Goal: Task Accomplishment & Management: Manage account settings

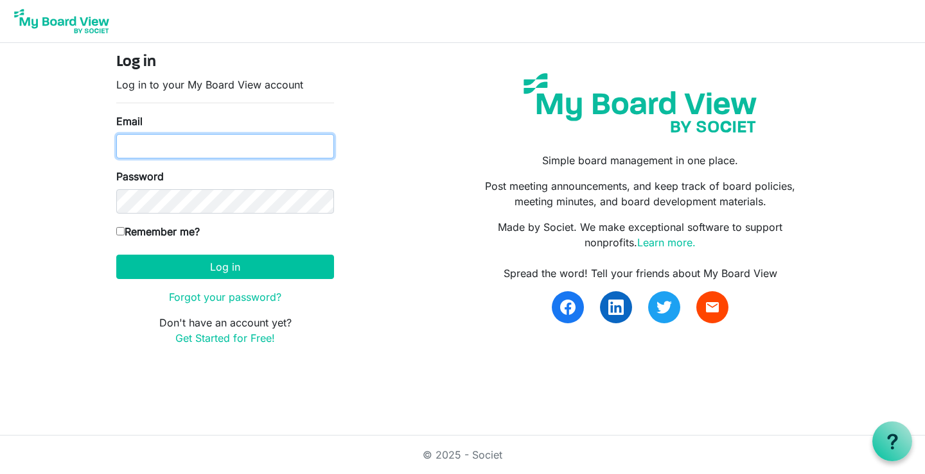
type input "ourhopecentre@gmail.com"
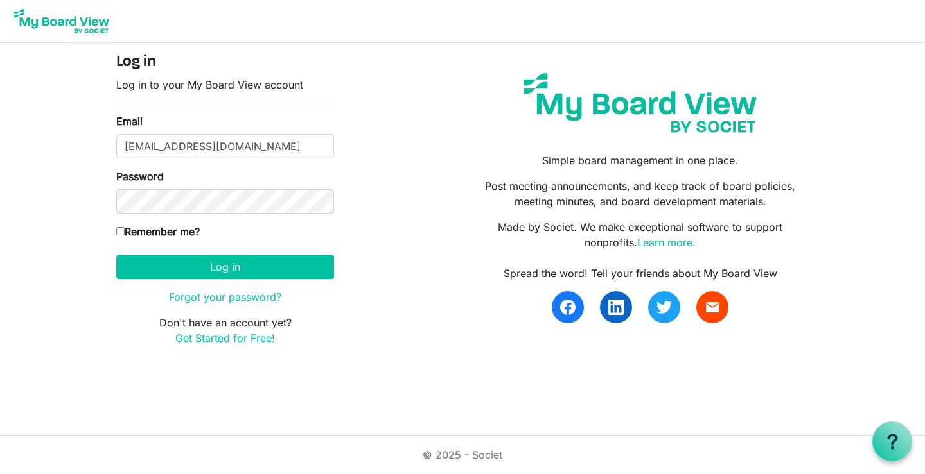
click at [121, 232] on input "Remember me?" at bounding box center [120, 231] width 8 height 8
checkbox input "true"
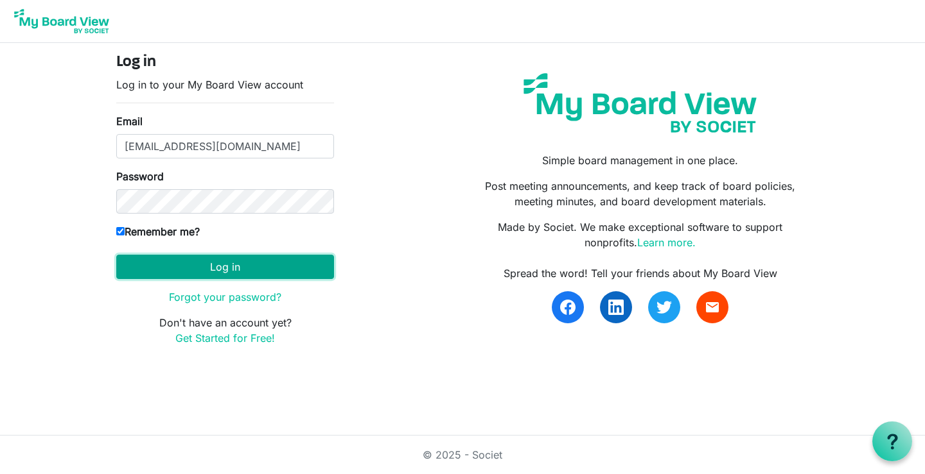
click at [254, 264] on button "Log in" at bounding box center [225, 267] width 218 height 24
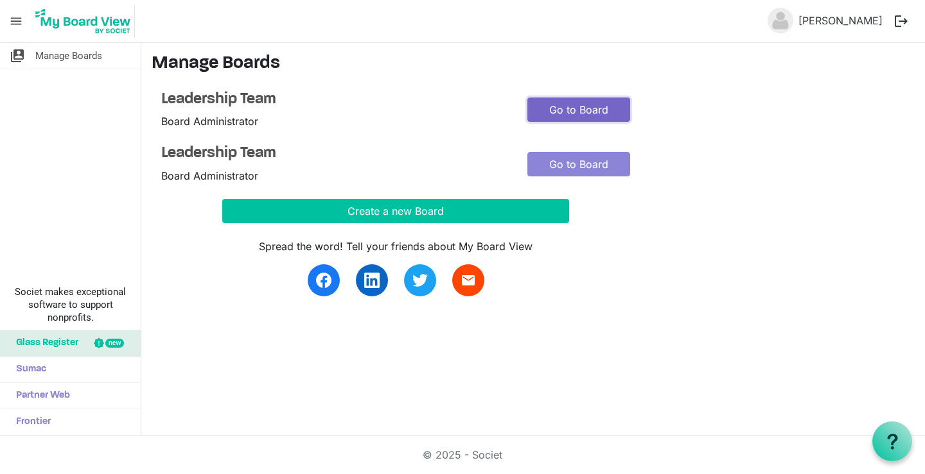
click at [587, 107] on link "Go to Board" at bounding box center [578, 110] width 103 height 24
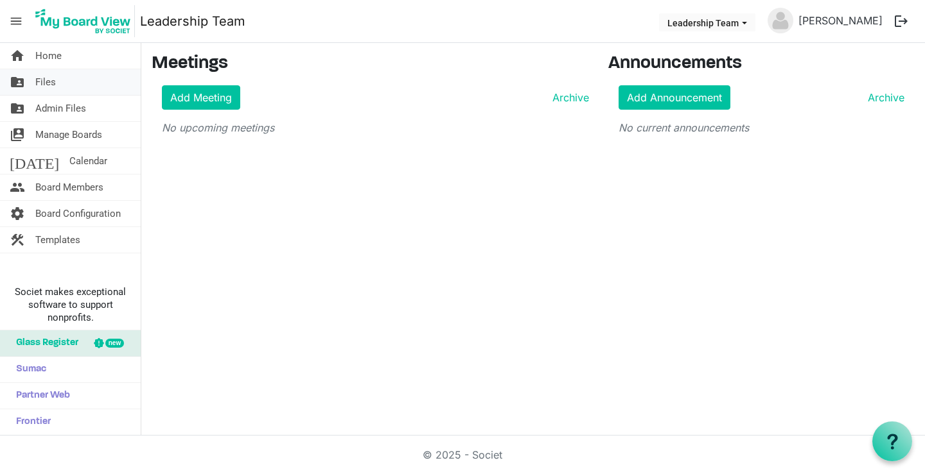
click at [51, 80] on span "Files" at bounding box center [45, 82] width 21 height 26
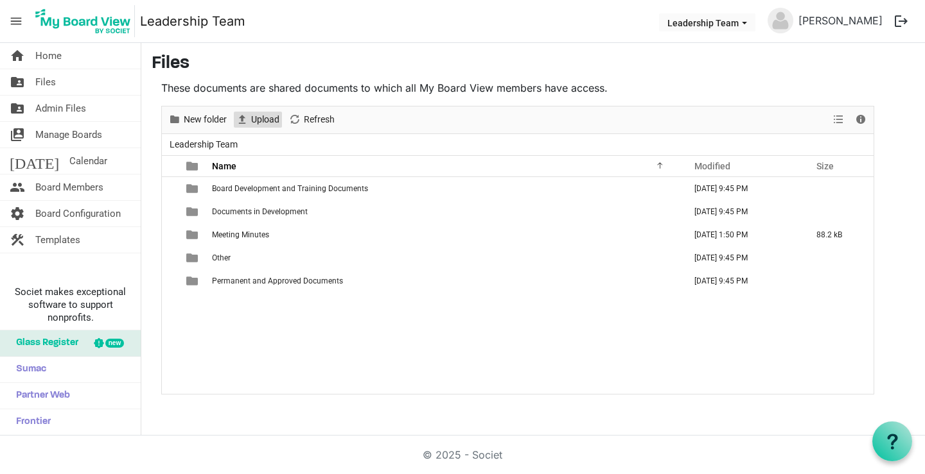
click at [243, 115] on span "Upload" at bounding box center [241, 120] width 15 height 16
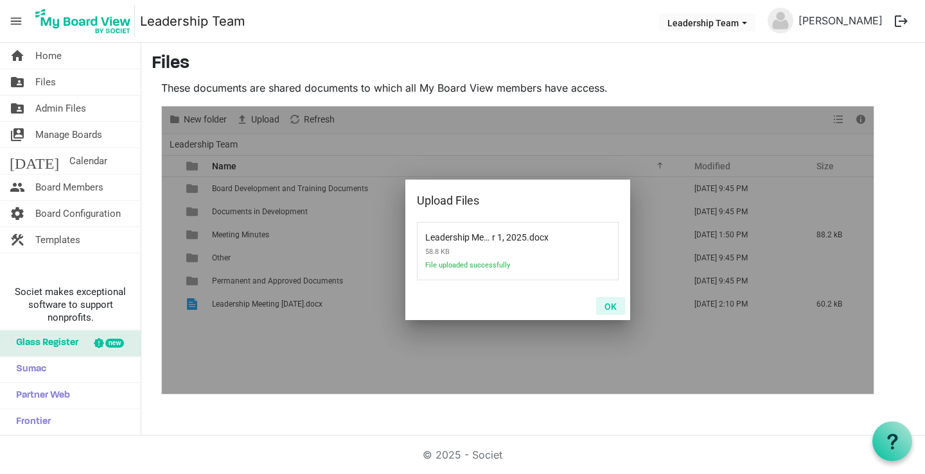
click at [607, 302] on button "OK" at bounding box center [610, 306] width 29 height 18
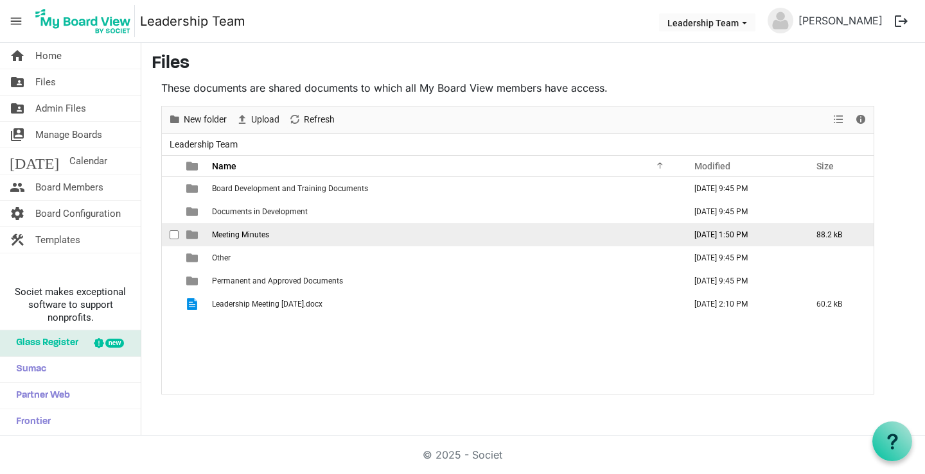
click at [246, 233] on span "Meeting Minutes" at bounding box center [240, 235] width 57 height 9
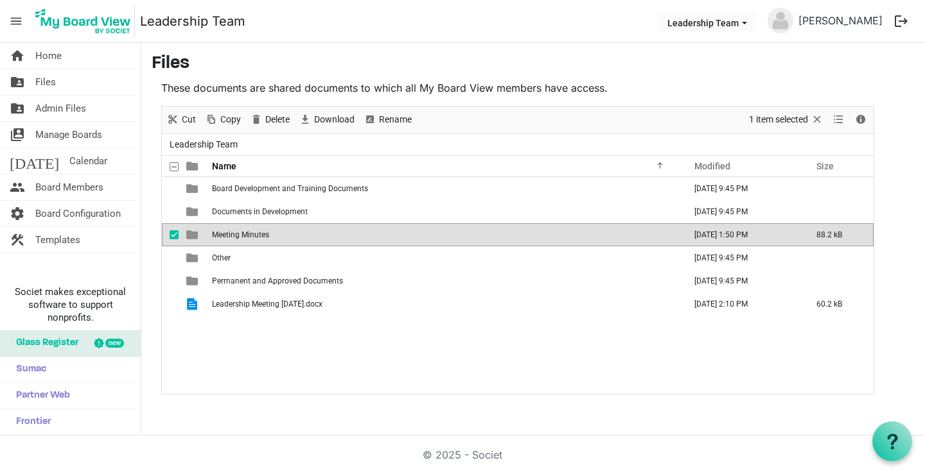
click at [246, 233] on span "Meeting Minutes" at bounding box center [240, 235] width 57 height 9
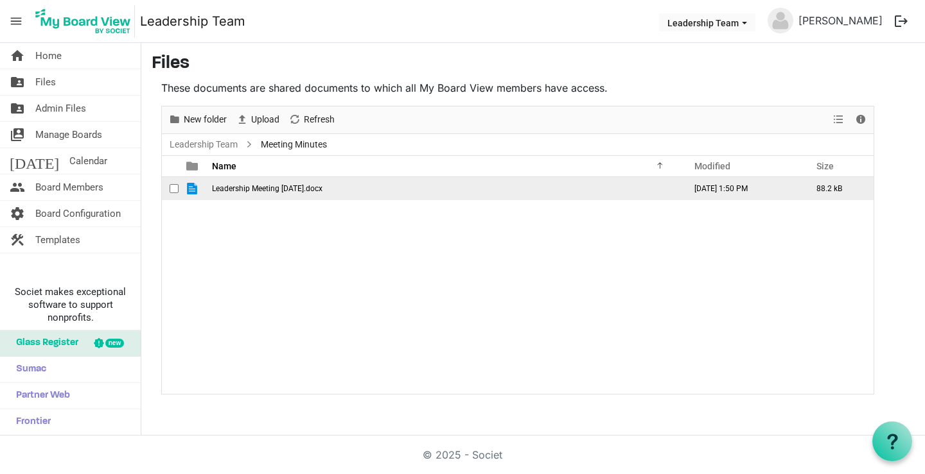
click at [268, 189] on span "Leadership Meeting June 25, 2025.docx" at bounding box center [267, 188] width 110 height 9
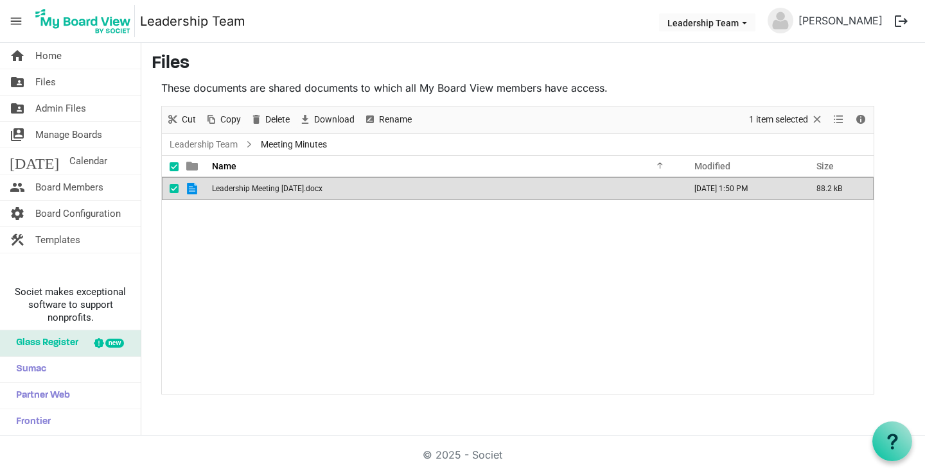
click at [268, 189] on span "Leadership Meeting June 25, 2025.docx" at bounding box center [267, 188] width 110 height 9
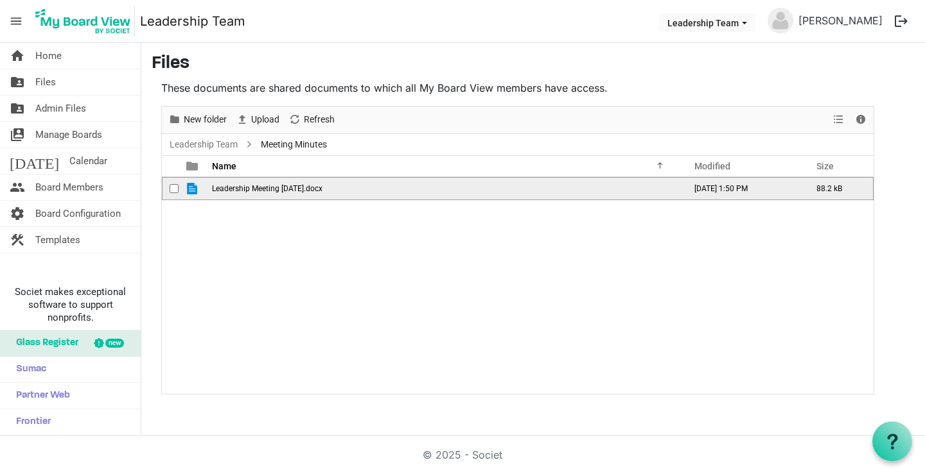
click at [268, 189] on span "Leadership Meeting June 25, 2025.docx" at bounding box center [267, 188] width 110 height 9
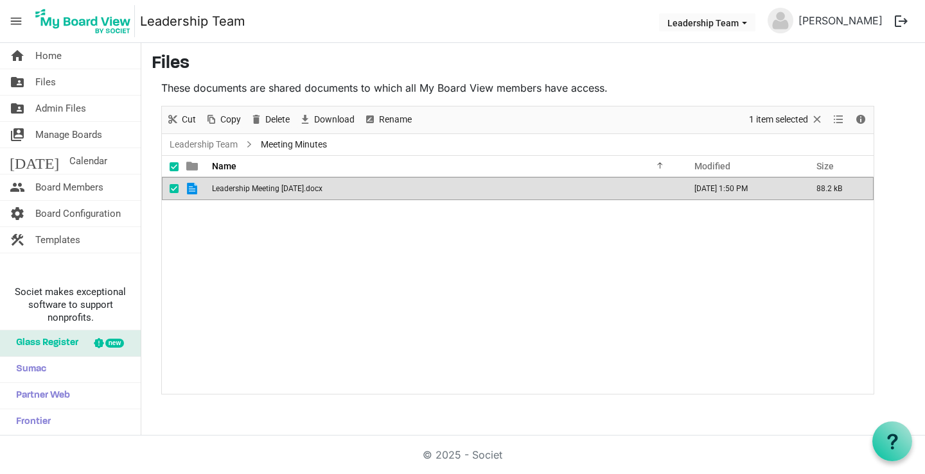
click at [268, 189] on span "Leadership Meeting June 25, 2025.docx" at bounding box center [267, 188] width 110 height 9
click at [171, 189] on span "checkbox" at bounding box center [174, 188] width 9 height 9
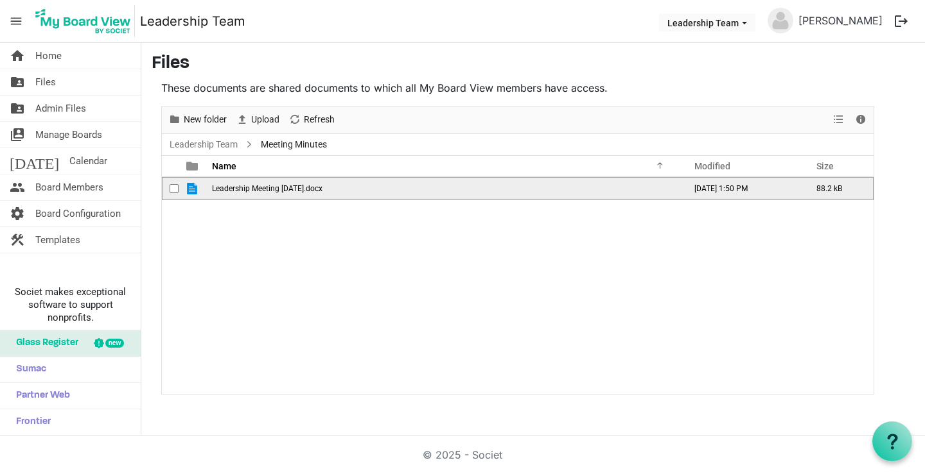
click at [283, 192] on span "Leadership Meeting June 25, 2025.docx" at bounding box center [267, 188] width 110 height 9
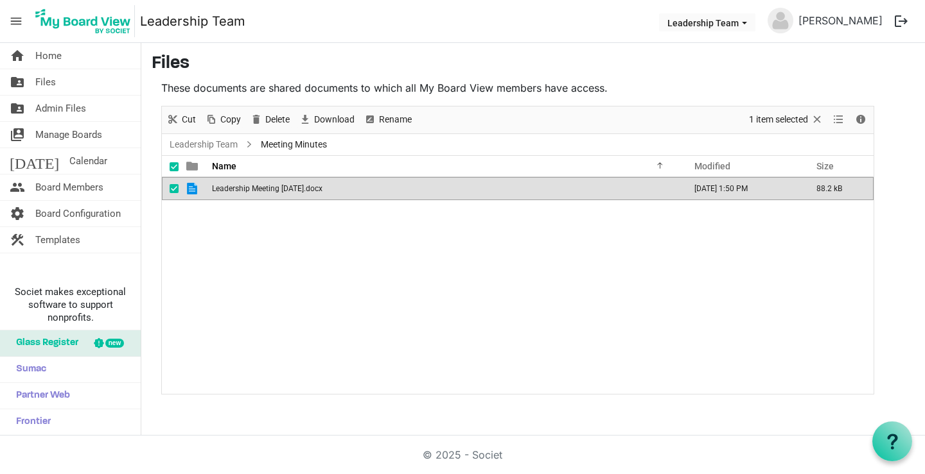
click at [283, 192] on span "Leadership Meeting [DATE].docx" at bounding box center [267, 188] width 110 height 9
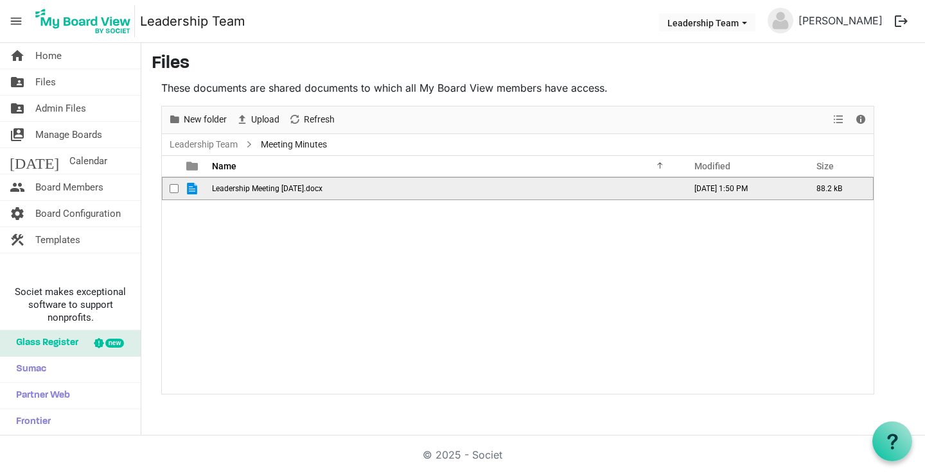
click at [190, 191] on span "is template cell column header type" at bounding box center [192, 189] width 12 height 12
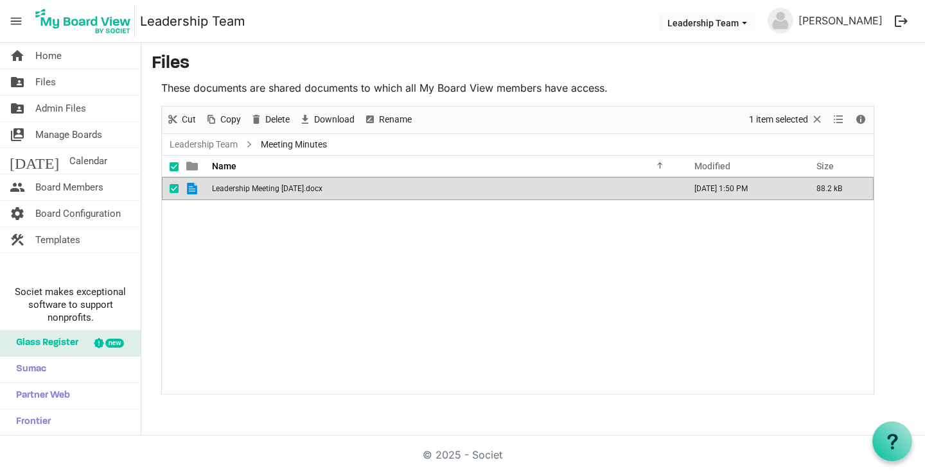
click at [190, 191] on span "is template cell column header type" at bounding box center [192, 189] width 12 height 12
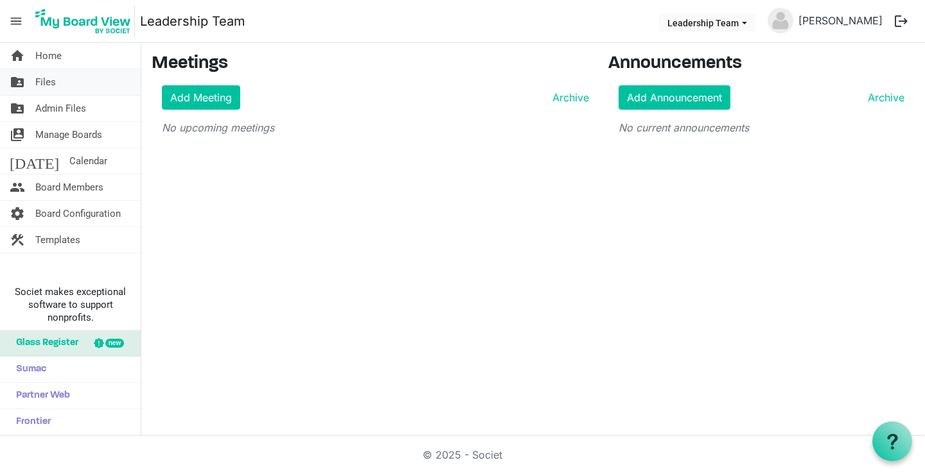
click at [50, 80] on span "Files" at bounding box center [45, 82] width 21 height 26
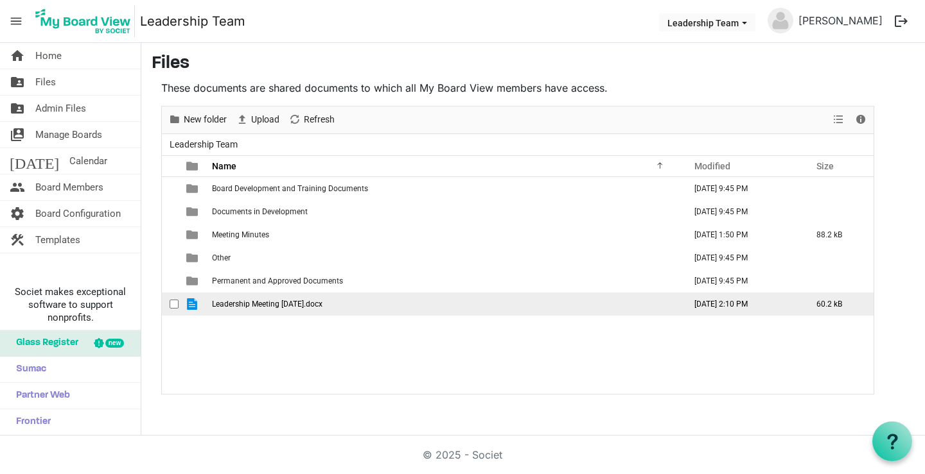
click at [277, 305] on span "Leadership Meeting [DATE].docx" at bounding box center [267, 304] width 110 height 9
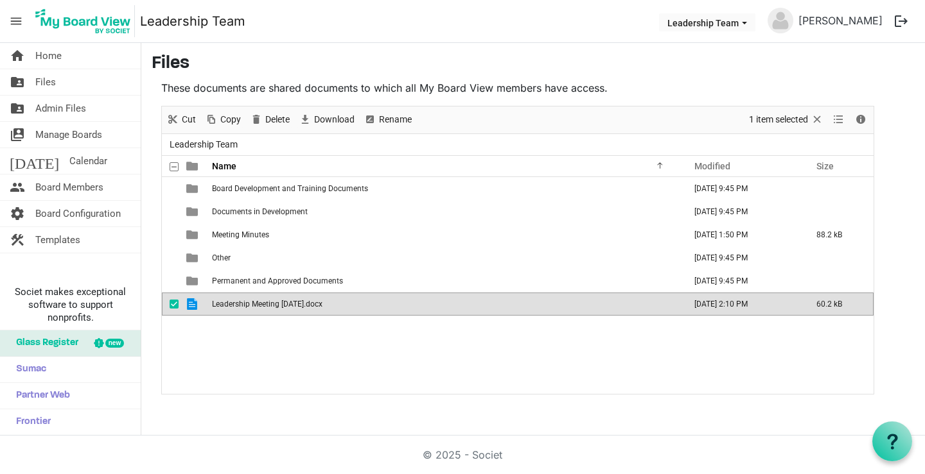
click at [277, 305] on span "Leadership Meeting October 1, 2025.docx" at bounding box center [267, 304] width 110 height 9
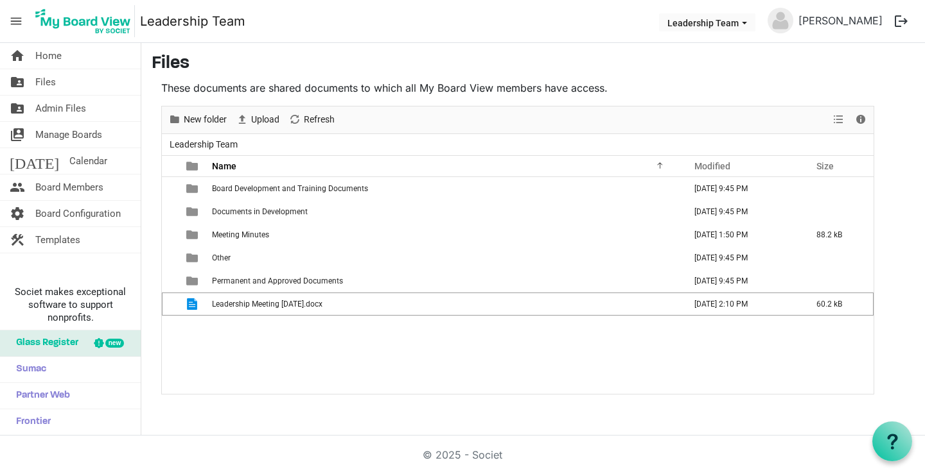
click at [275, 354] on div "Board Development and Training Documents February 25, 2025 9:45 PM Documents in…" at bounding box center [517, 285] width 711 height 217
click at [839, 119] on span "View dropdownbutton" at bounding box center [837, 120] width 15 height 16
click at [744, 87] on p "These documents are shared documents to which all My Board View members have ac…" at bounding box center [517, 87] width 713 height 15
click at [70, 187] on span "Board Members" at bounding box center [69, 188] width 68 height 26
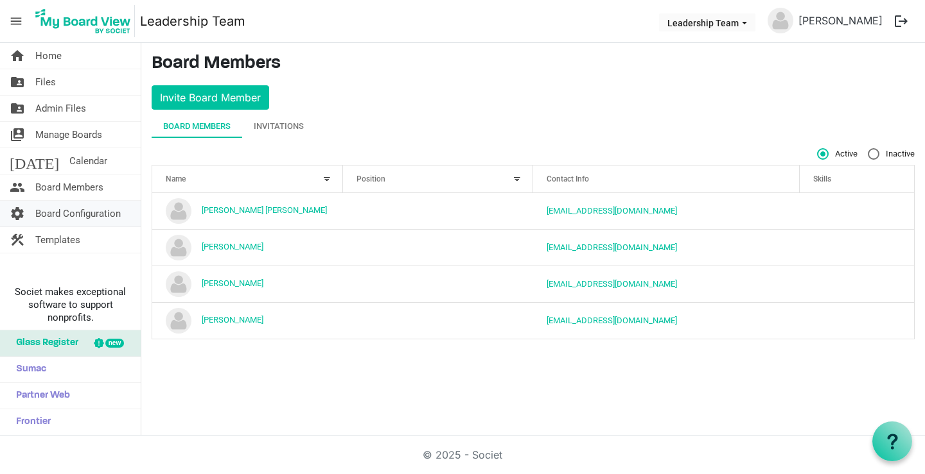
click at [94, 211] on span "Board Configuration" at bounding box center [77, 214] width 85 height 26
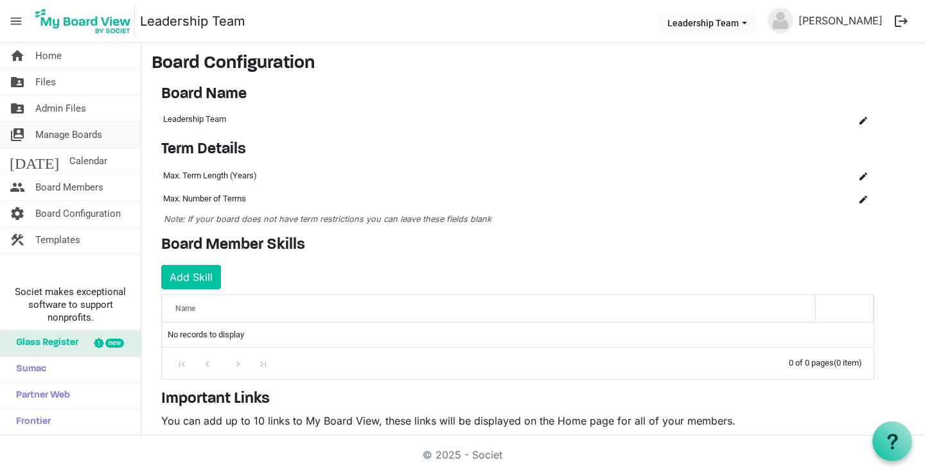
click at [74, 132] on span "Manage Boards" at bounding box center [68, 135] width 67 height 26
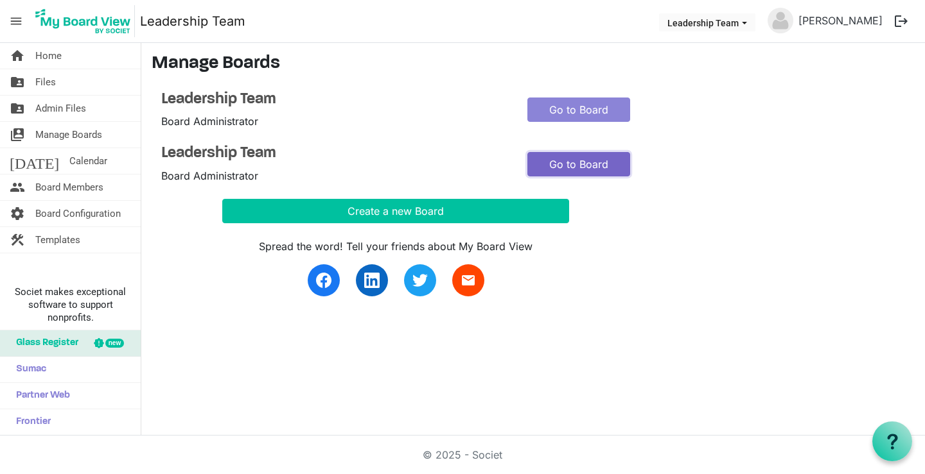
click at [565, 164] on link "Go to Board" at bounding box center [578, 164] width 103 height 24
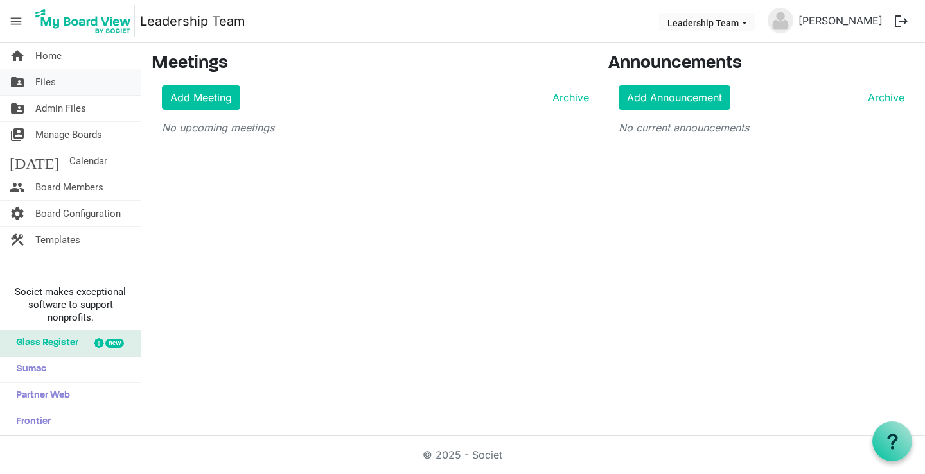
click at [45, 78] on span "Files" at bounding box center [45, 82] width 21 height 26
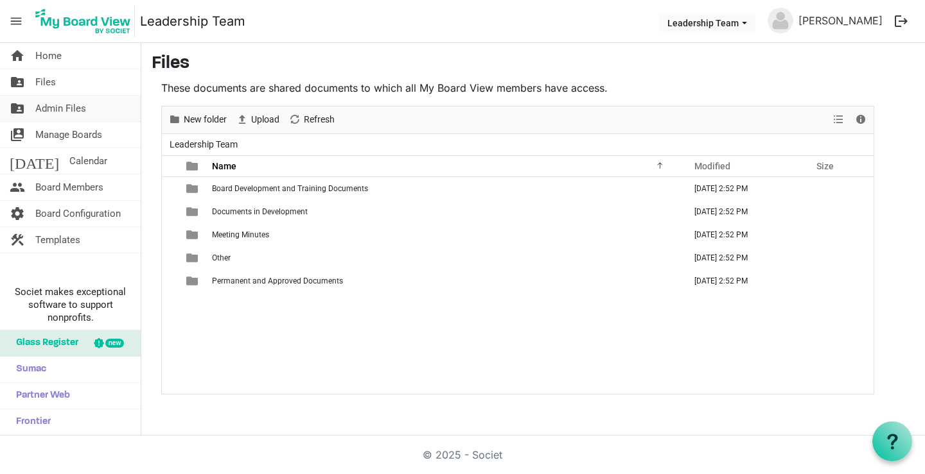
click at [76, 107] on span "Admin Files" at bounding box center [60, 109] width 51 height 26
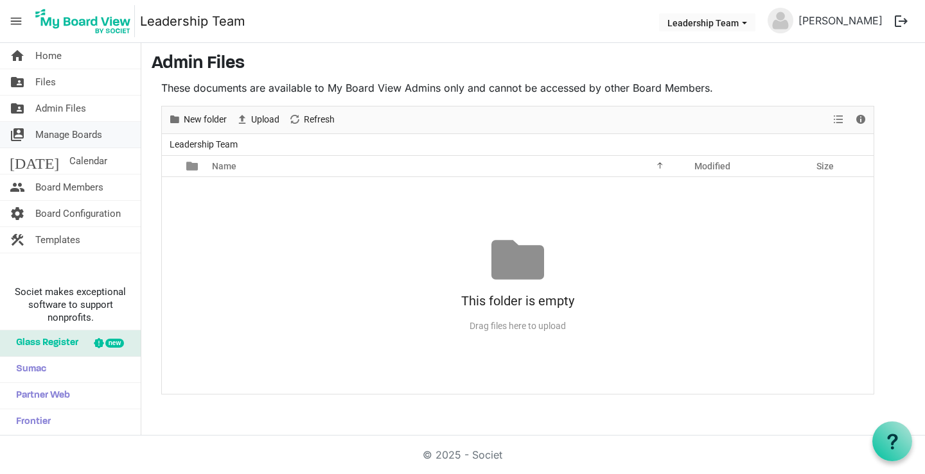
click at [85, 135] on span "Manage Boards" at bounding box center [68, 135] width 67 height 26
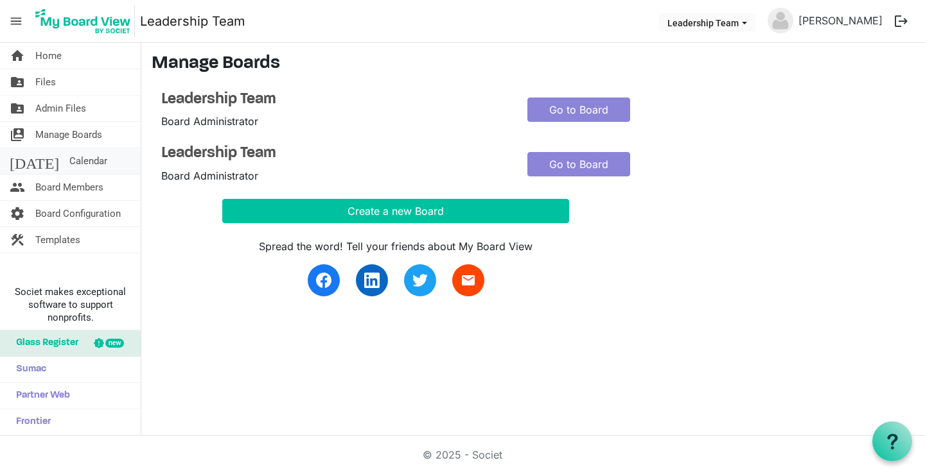
click at [70, 159] on span "Calendar" at bounding box center [88, 161] width 38 height 26
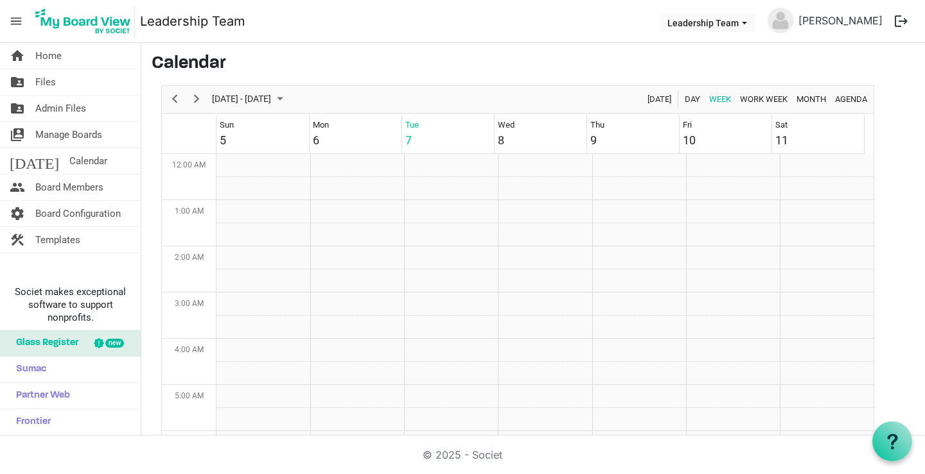
scroll to position [416, 0]
click at [58, 239] on span "Templates" at bounding box center [57, 240] width 45 height 26
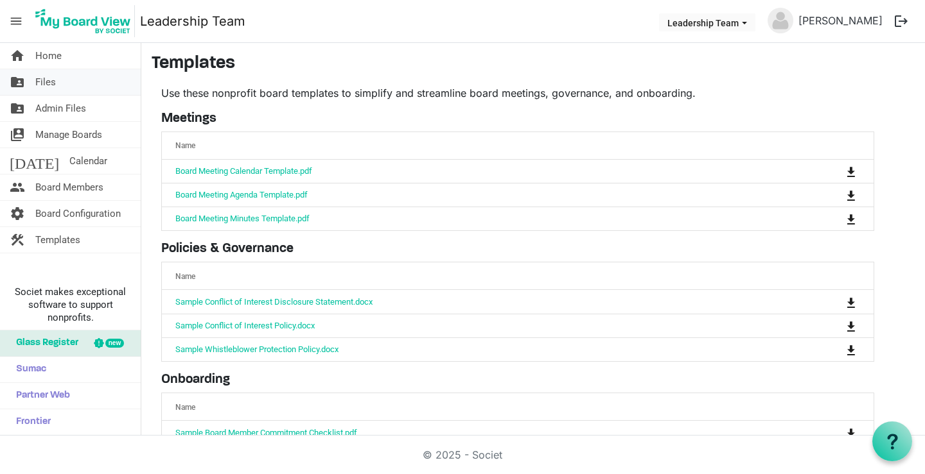
click at [59, 84] on link "folder_shared Files" at bounding box center [70, 82] width 141 height 26
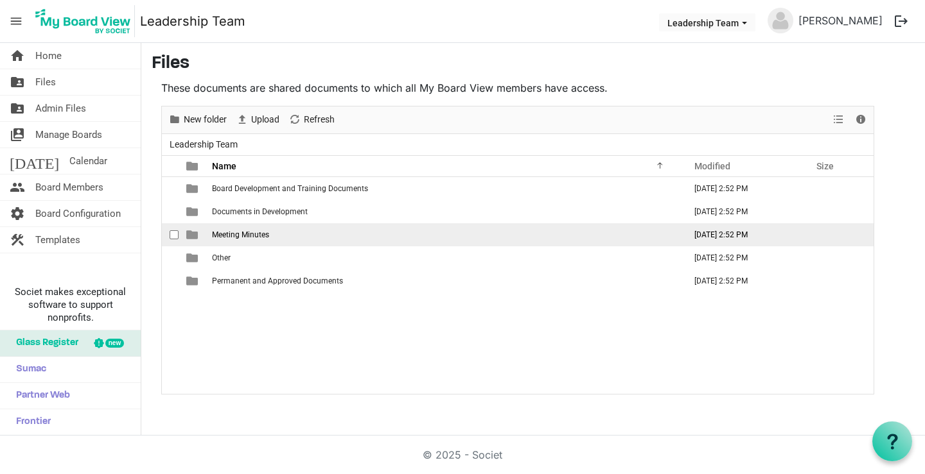
click at [268, 237] on span "Meeting Minutes" at bounding box center [240, 235] width 57 height 9
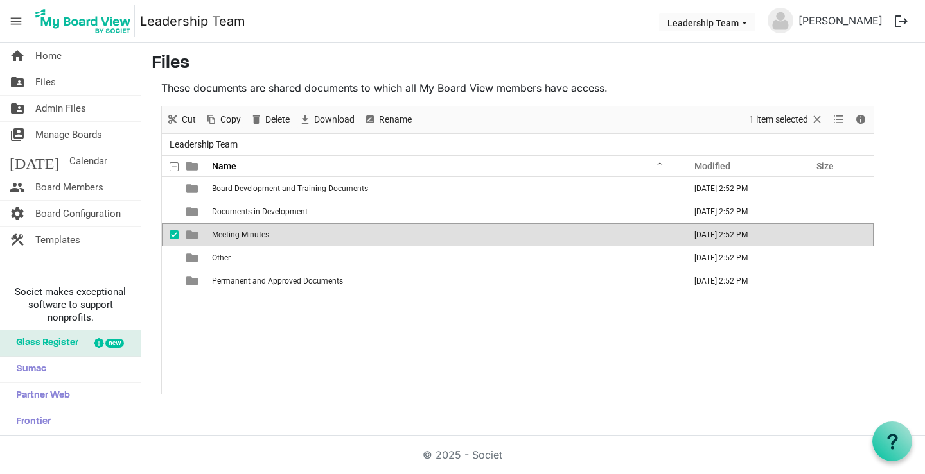
click at [268, 237] on span "Meeting Minutes" at bounding box center [240, 235] width 57 height 9
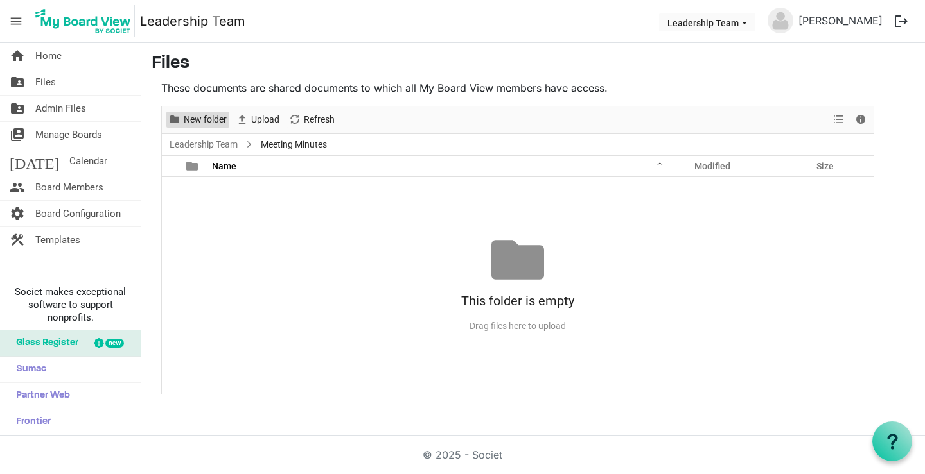
click at [204, 118] on span "New folder" at bounding box center [205, 120] width 46 height 16
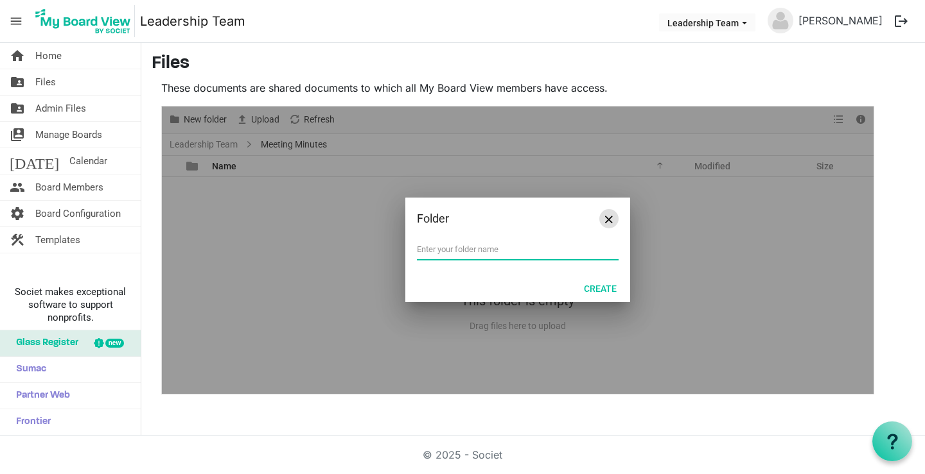
click at [609, 219] on span "Close" at bounding box center [609, 220] width 8 height 8
click at [609, 219] on div "No records to display This folder is empty Drag files here to upload" at bounding box center [517, 285] width 711 height 217
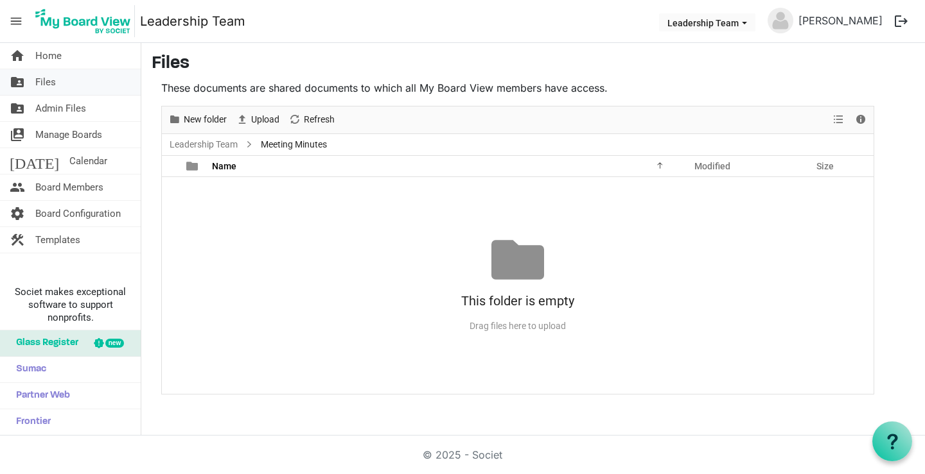
click at [51, 82] on span "Files" at bounding box center [45, 82] width 21 height 26
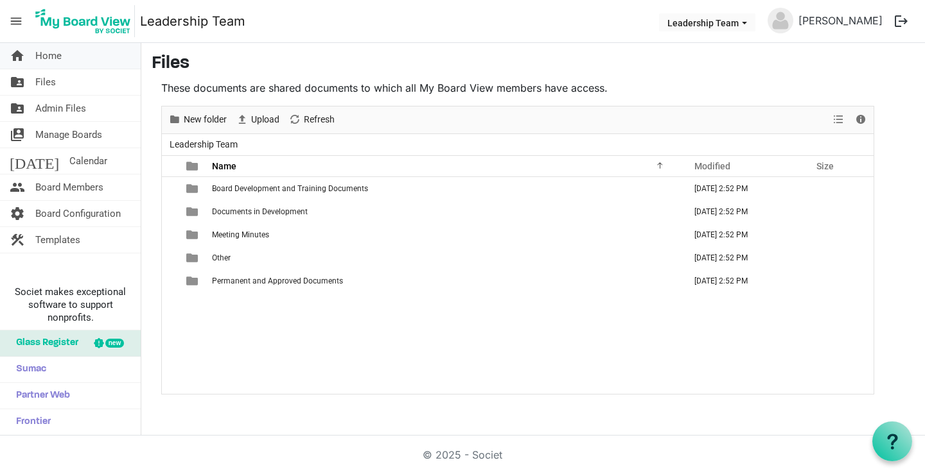
click at [71, 53] on link "home Home" at bounding box center [70, 56] width 141 height 26
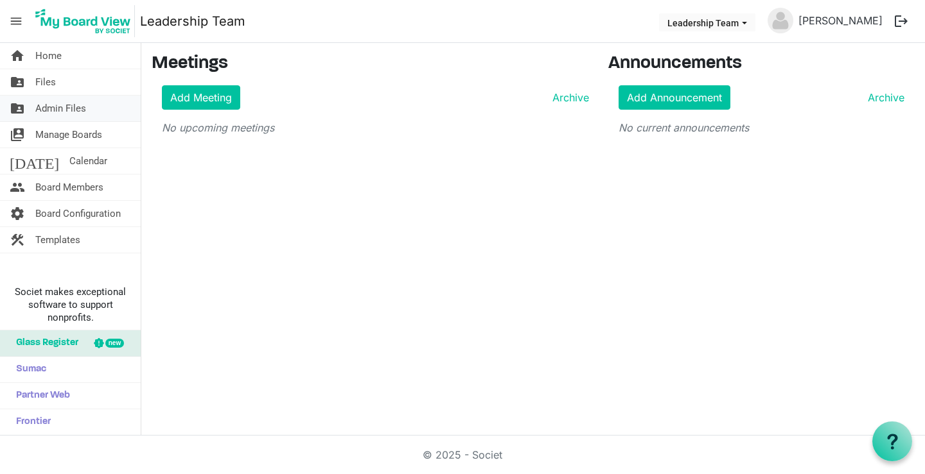
click at [65, 107] on span "Admin Files" at bounding box center [60, 109] width 51 height 26
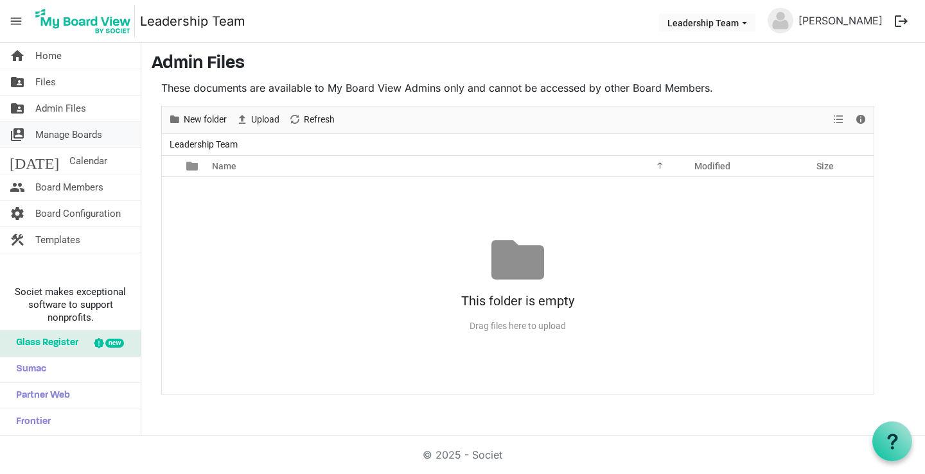
click at [72, 135] on span "Manage Boards" at bounding box center [68, 135] width 67 height 26
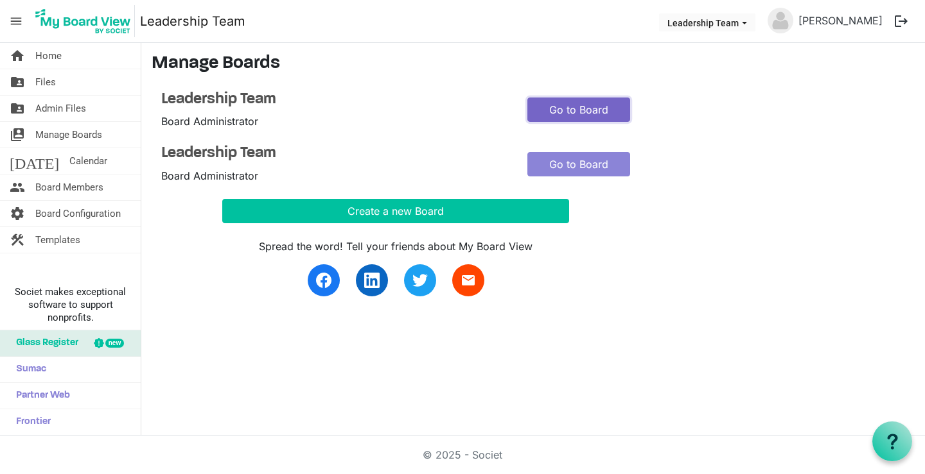
click at [556, 109] on link "Go to Board" at bounding box center [578, 110] width 103 height 24
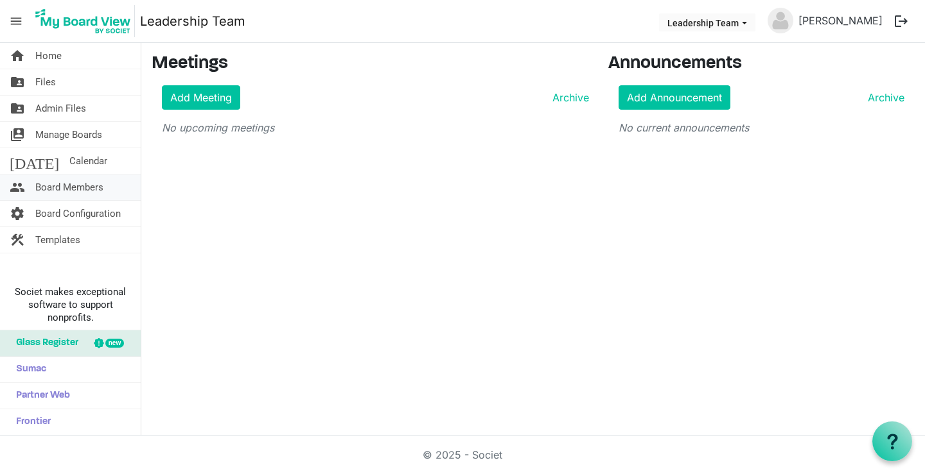
click at [56, 182] on span "Board Members" at bounding box center [69, 188] width 68 height 26
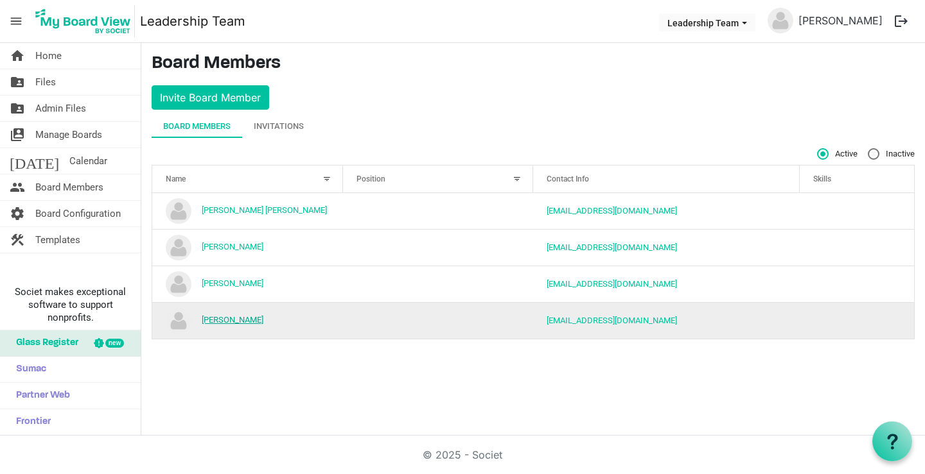
click at [234, 318] on link "[PERSON_NAME]" at bounding box center [233, 320] width 62 height 10
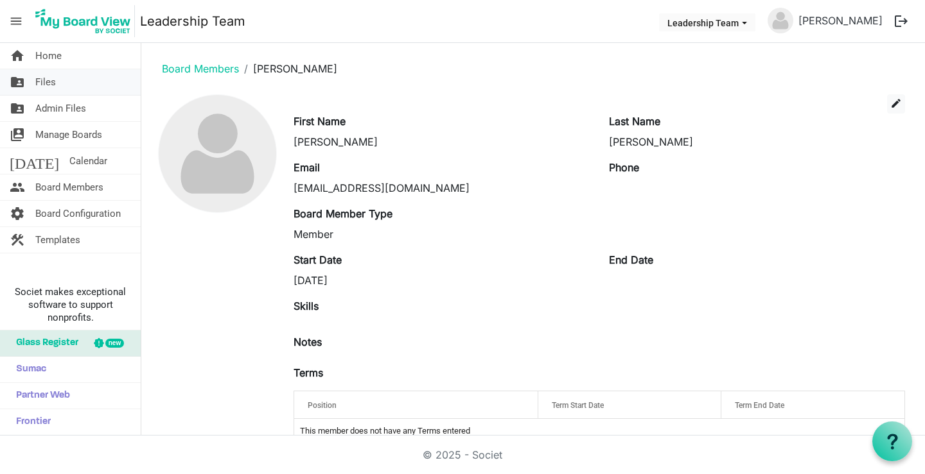
click at [60, 82] on link "folder_shared Files" at bounding box center [70, 82] width 141 height 26
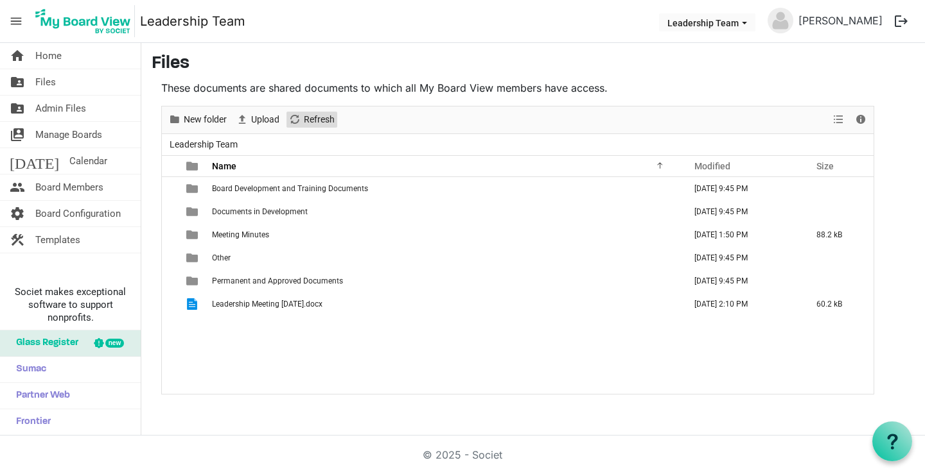
click at [328, 119] on span "Refresh" at bounding box center [318, 120] width 33 height 16
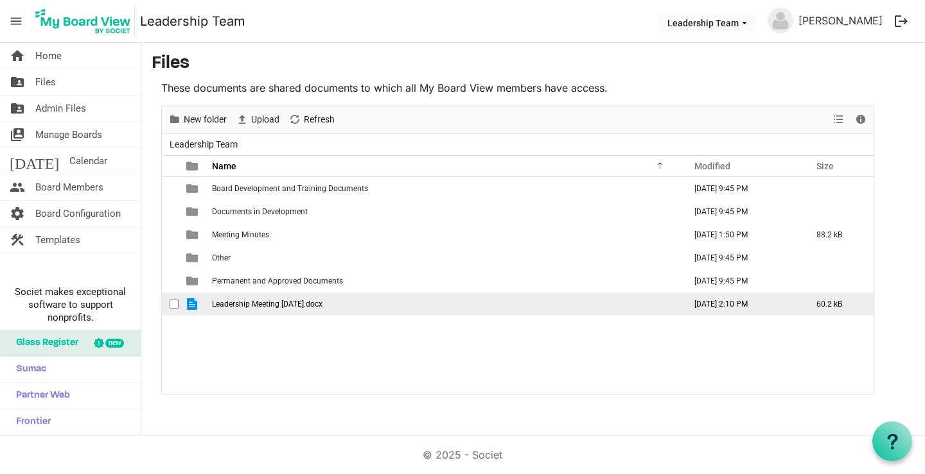
click at [270, 304] on span "Leadership Meeting [DATE].docx" at bounding box center [267, 304] width 110 height 9
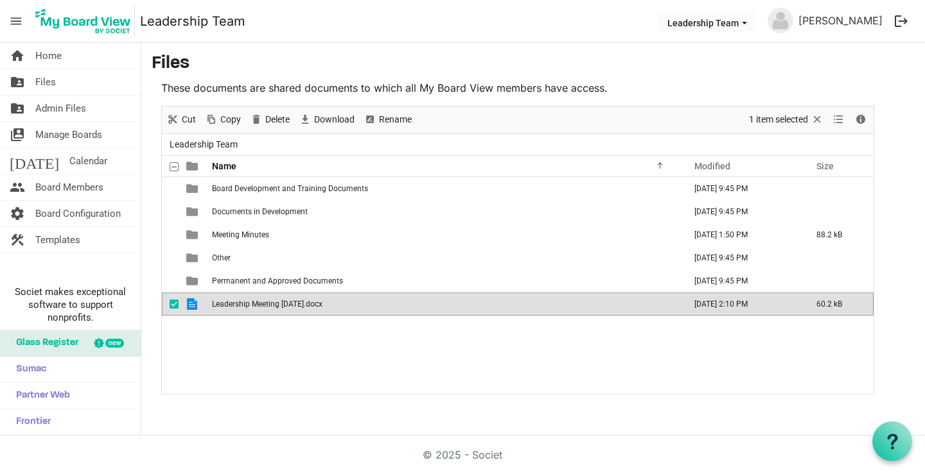
click at [270, 304] on span "Leadership Meeting [DATE].docx" at bounding box center [267, 304] width 110 height 9
click at [326, 119] on span "Download" at bounding box center [334, 120] width 43 height 16
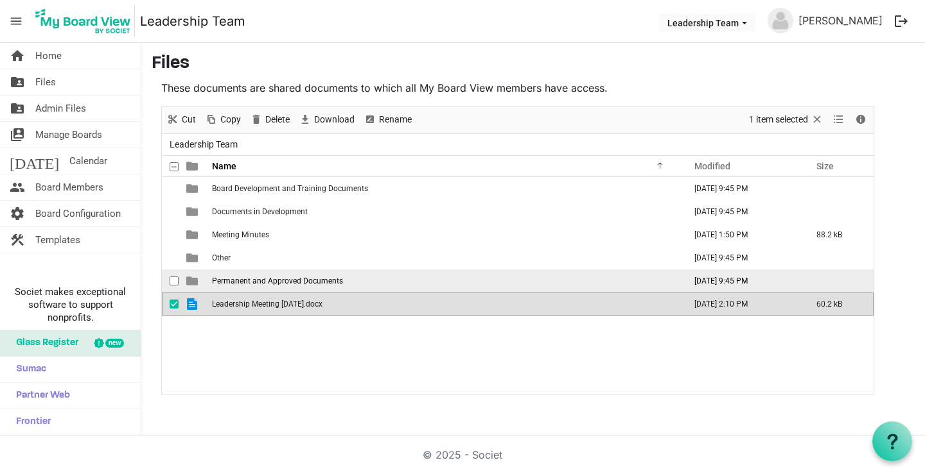
click at [300, 281] on span "Permanent and Approved Documents" at bounding box center [277, 281] width 131 height 9
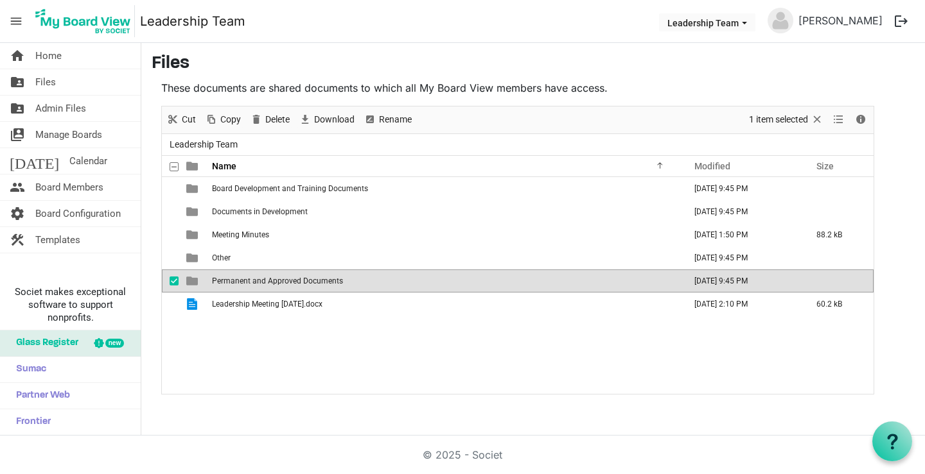
click at [300, 281] on span "Permanent and Approved Documents" at bounding box center [277, 281] width 131 height 9
click at [300, 281] on div at bounding box center [517, 251] width 711 height 288
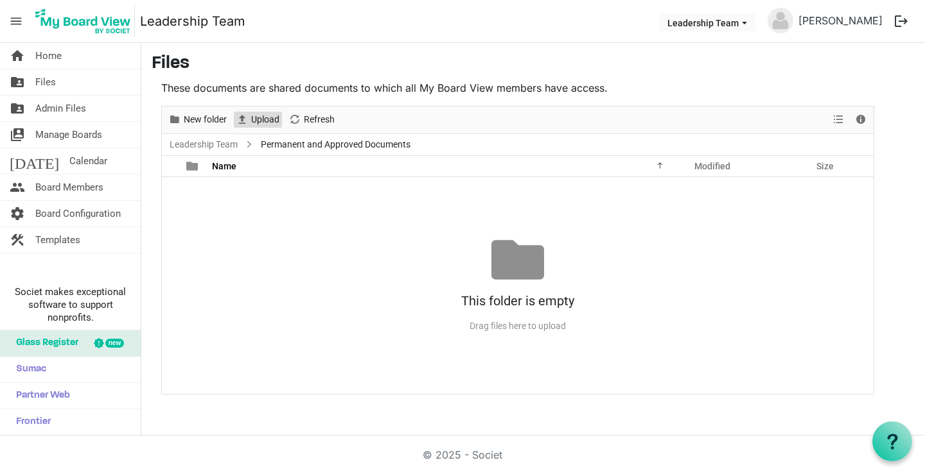
click at [256, 118] on span "Upload" at bounding box center [265, 120] width 31 height 16
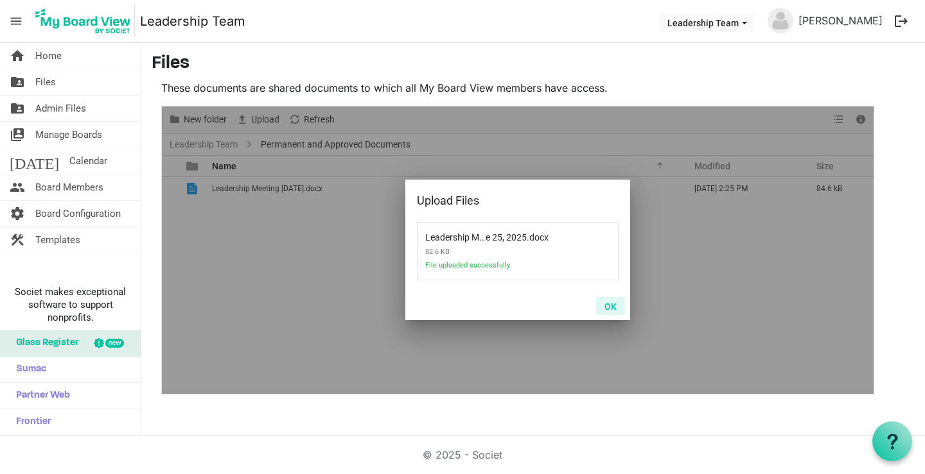
click at [608, 305] on button "OK" at bounding box center [610, 306] width 29 height 18
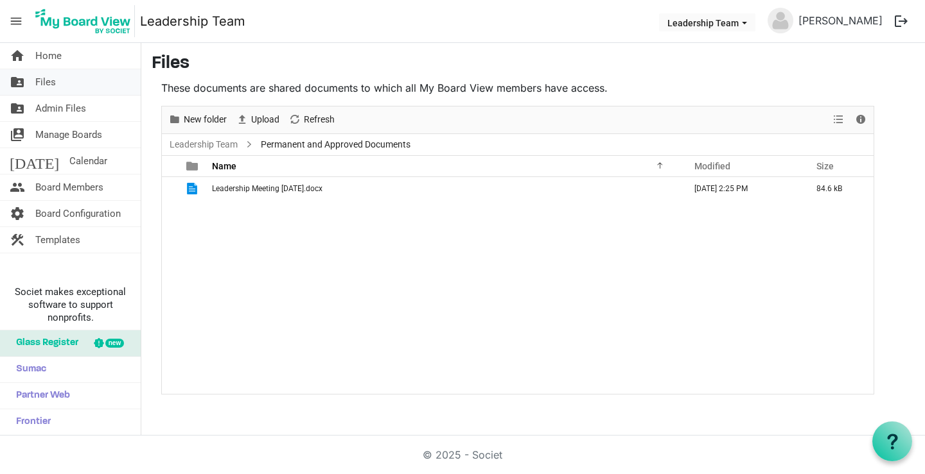
click at [55, 80] on span "Files" at bounding box center [45, 82] width 21 height 26
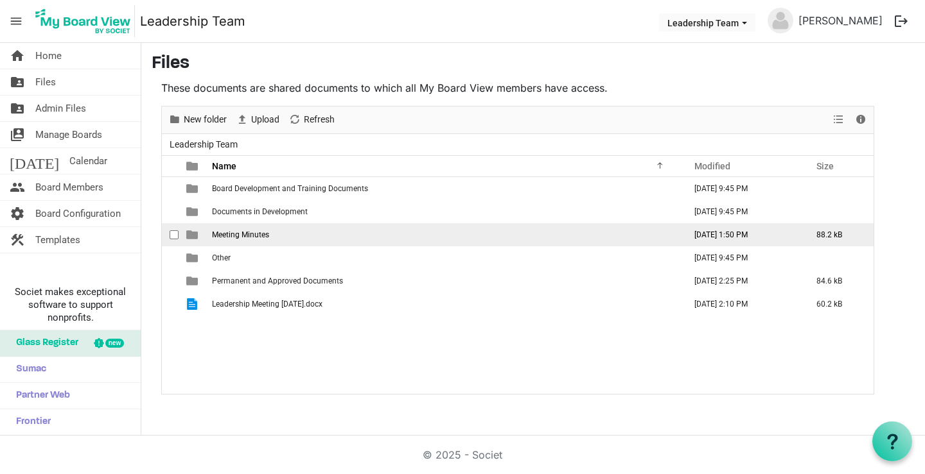
click at [254, 234] on span "Meeting Minutes" at bounding box center [240, 235] width 57 height 9
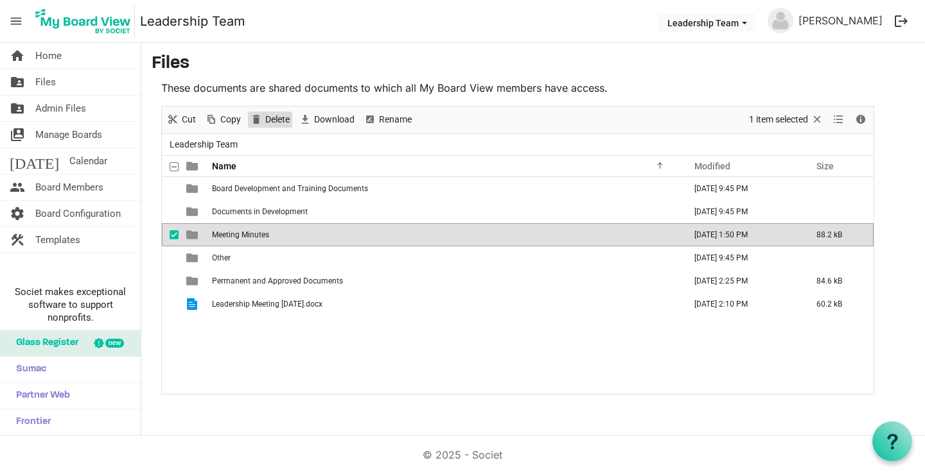
click at [268, 119] on span "Delete" at bounding box center [277, 120] width 27 height 16
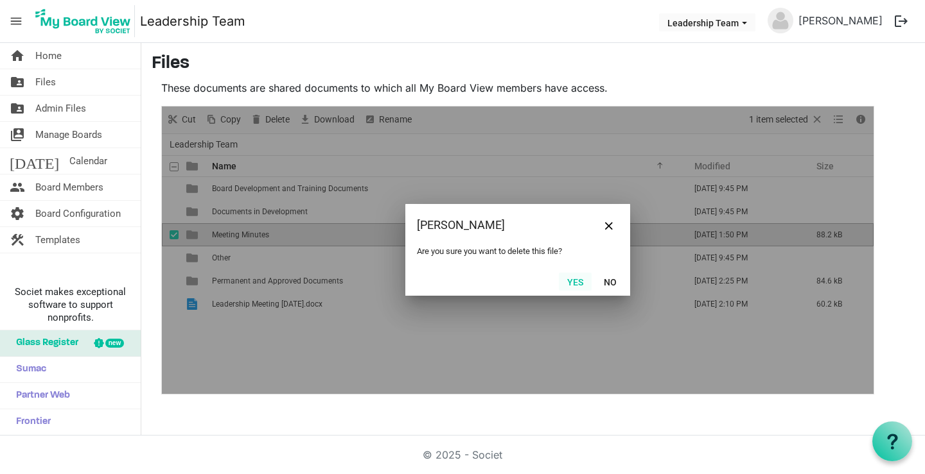
click at [575, 284] on button "Yes" at bounding box center [575, 282] width 33 height 18
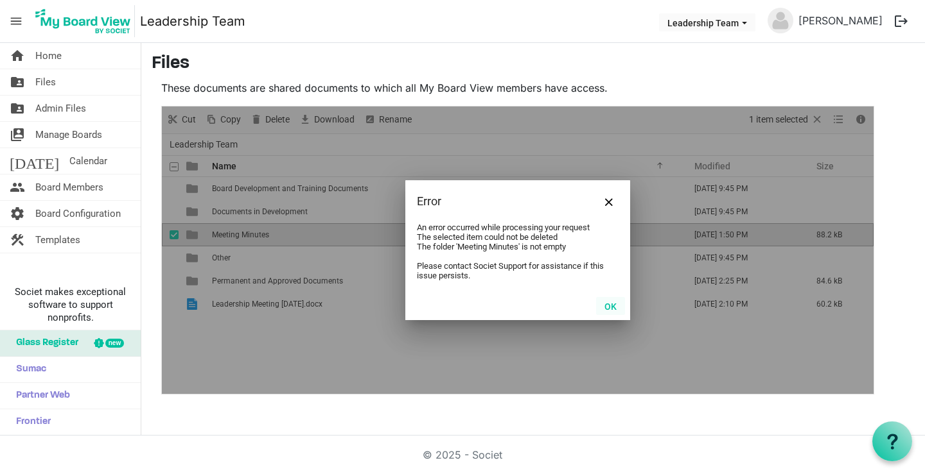
click at [609, 308] on button "OK" at bounding box center [610, 306] width 29 height 18
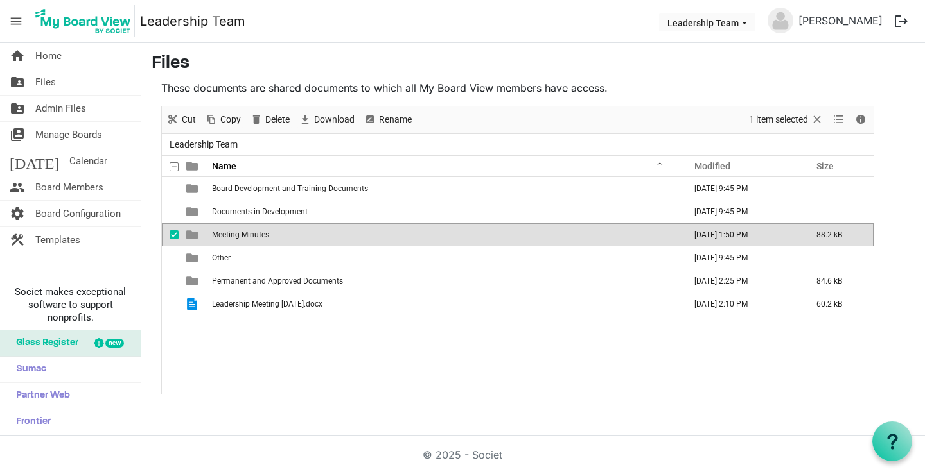
click at [288, 234] on td "Meeting Minutes" at bounding box center [444, 234] width 473 height 23
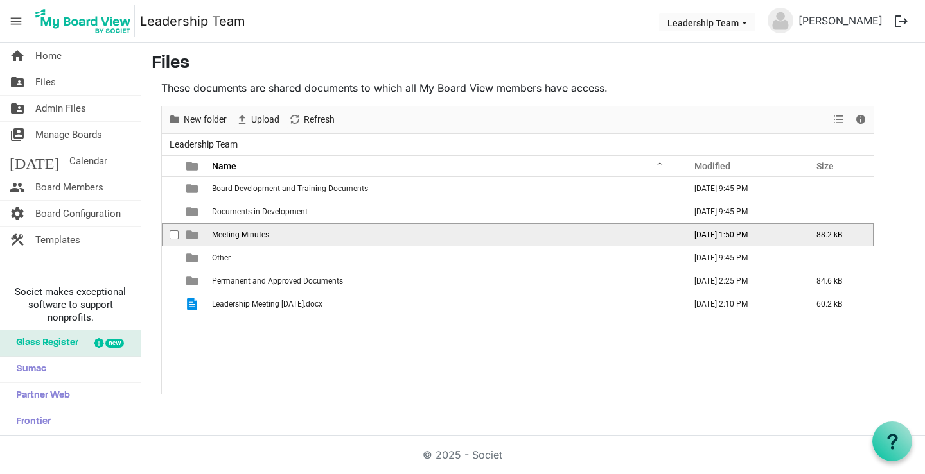
click at [288, 234] on td "Meeting Minutes" at bounding box center [444, 234] width 473 height 23
click at [0, 0] on div at bounding box center [0, 0] width 0 height 0
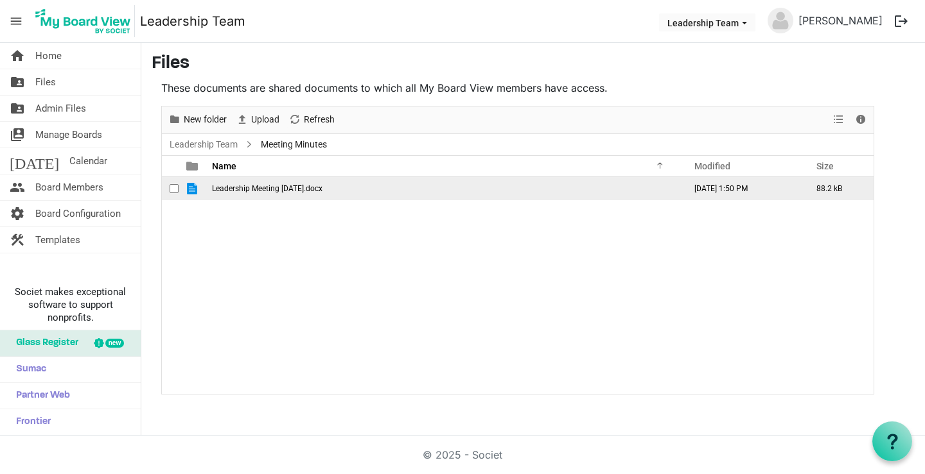
click at [289, 189] on span "Leadership Meeting June 25, 2025.docx" at bounding box center [267, 188] width 110 height 9
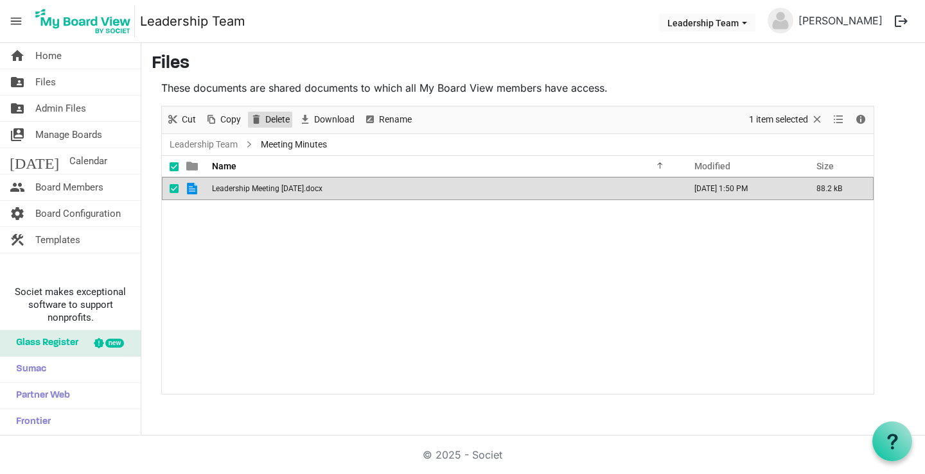
click at [268, 118] on span "Delete" at bounding box center [277, 120] width 27 height 16
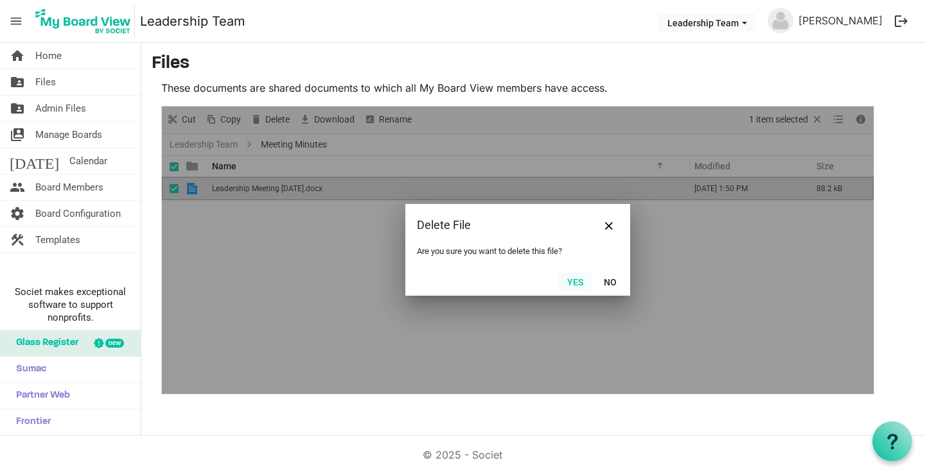
click at [573, 279] on button "Yes" at bounding box center [575, 282] width 33 height 18
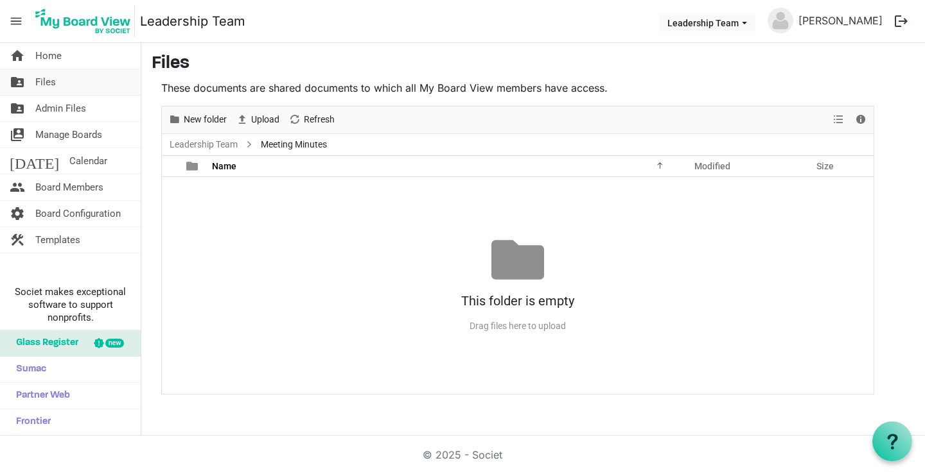
click at [58, 81] on link "folder_shared Files" at bounding box center [70, 82] width 141 height 26
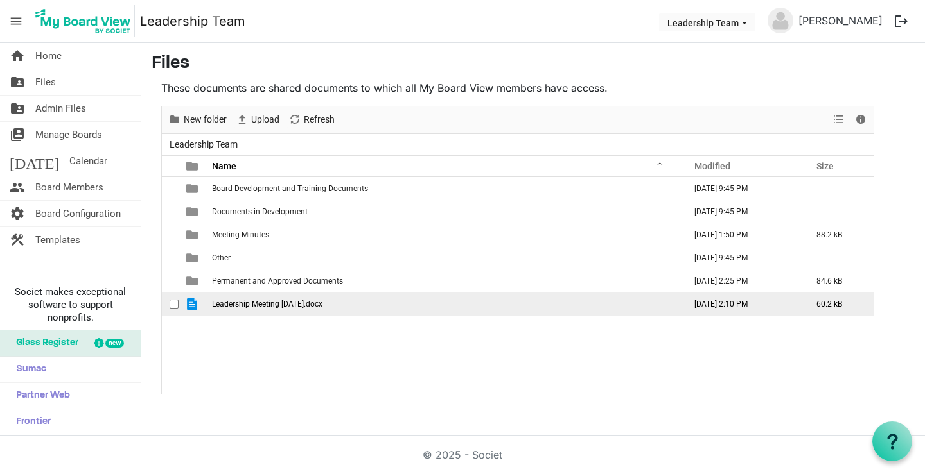
click at [258, 307] on span "Leadership Meeting October 1, 2025.docx" at bounding box center [267, 304] width 110 height 9
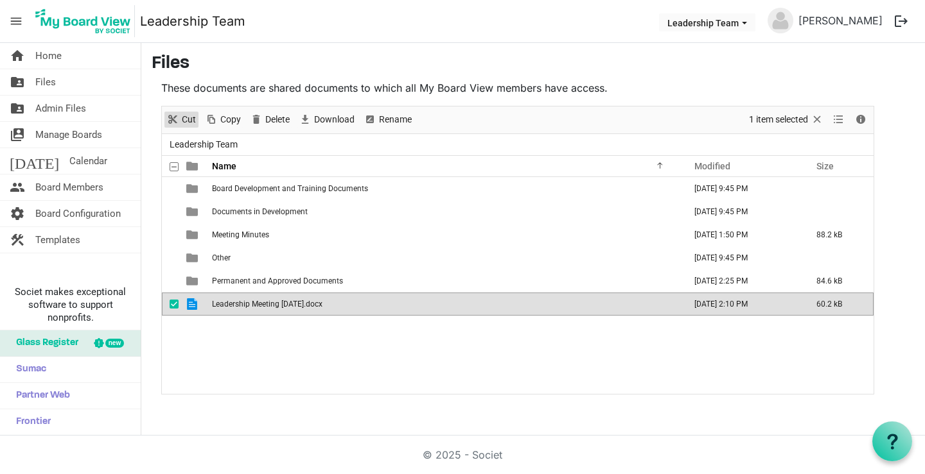
click at [180, 114] on span "Cut" at bounding box center [188, 120] width 17 height 16
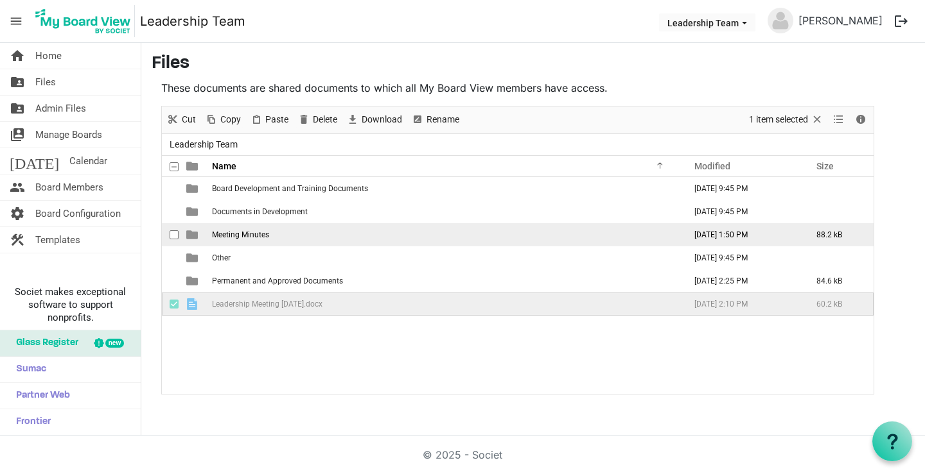
click at [248, 235] on span "Meeting Minutes" at bounding box center [240, 235] width 57 height 9
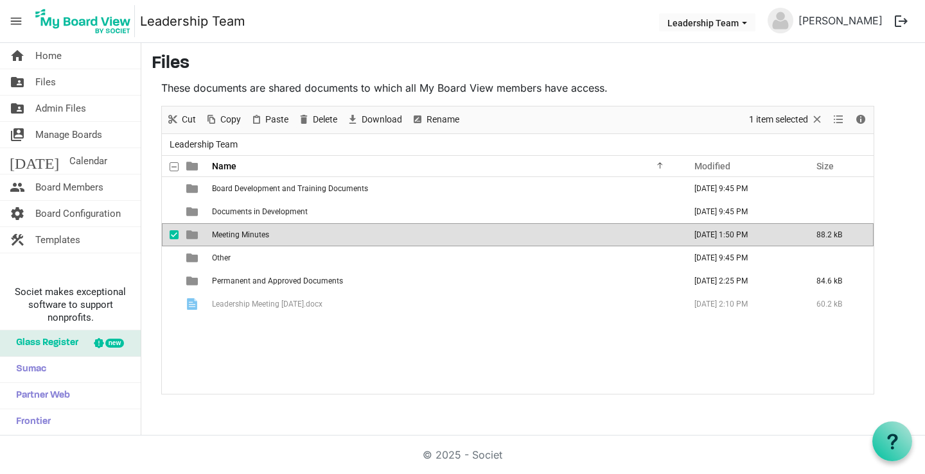
click at [248, 235] on span "Meeting Minutes" at bounding box center [240, 235] width 57 height 9
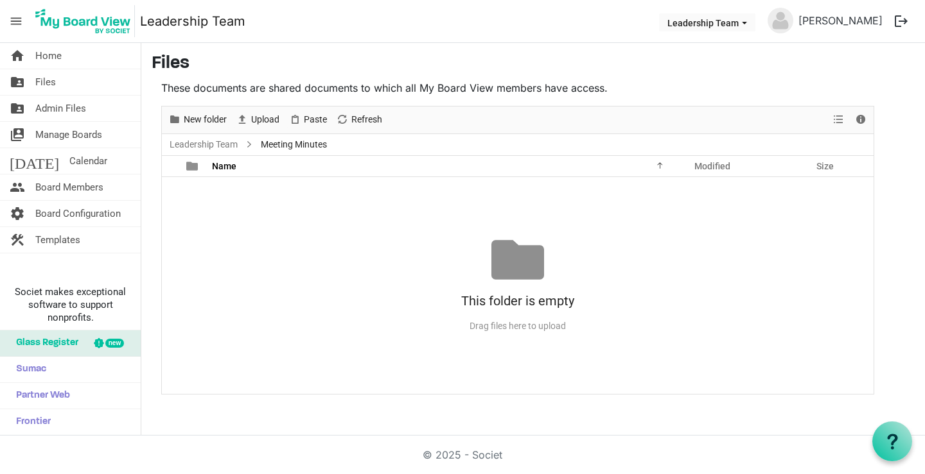
click at [255, 215] on div "No records to display This folder is empty Drag files here to upload" at bounding box center [517, 285] width 711 height 217
click at [302, 121] on span "Paste" at bounding box center [315, 120] width 26 height 16
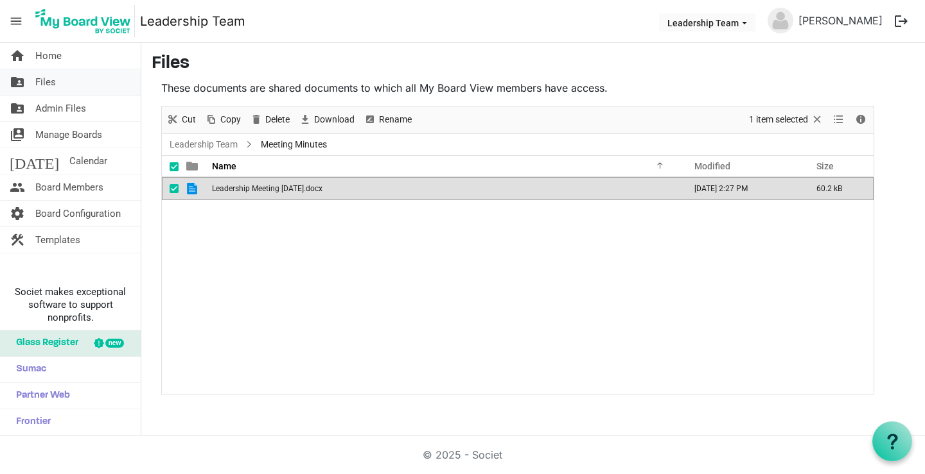
click at [57, 82] on link "folder_shared Files" at bounding box center [70, 82] width 141 height 26
